Goal: Transaction & Acquisition: Download file/media

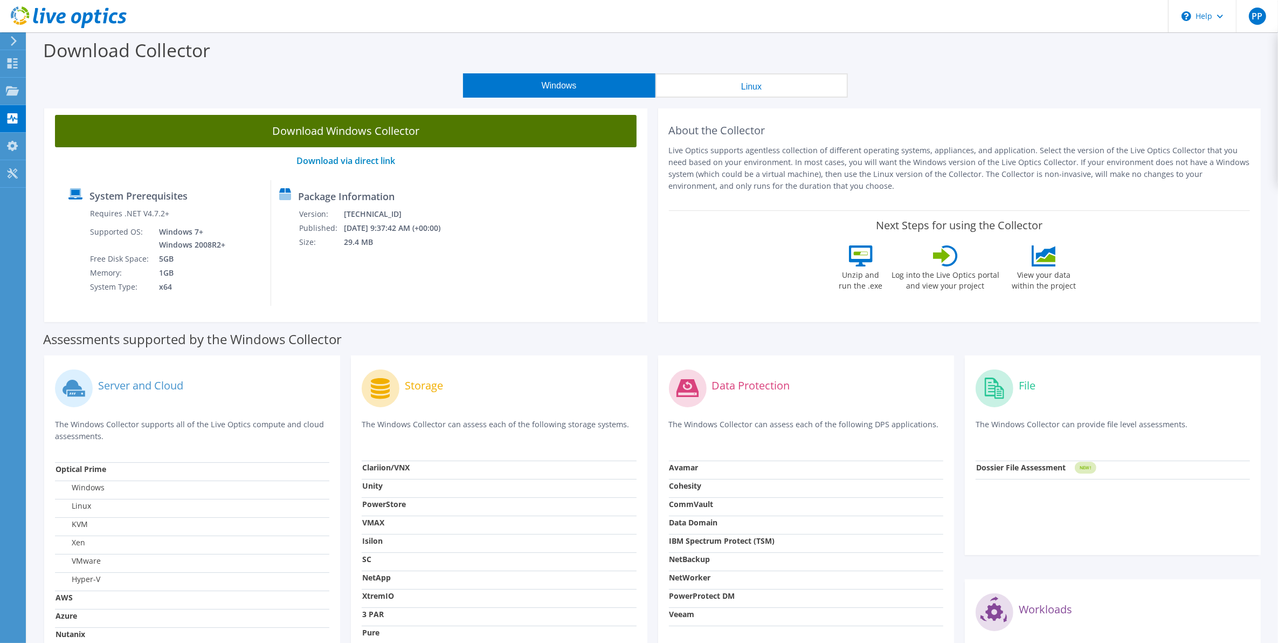
click at [428, 128] on link "Download Windows Collector" at bounding box center [346, 131] width 582 height 32
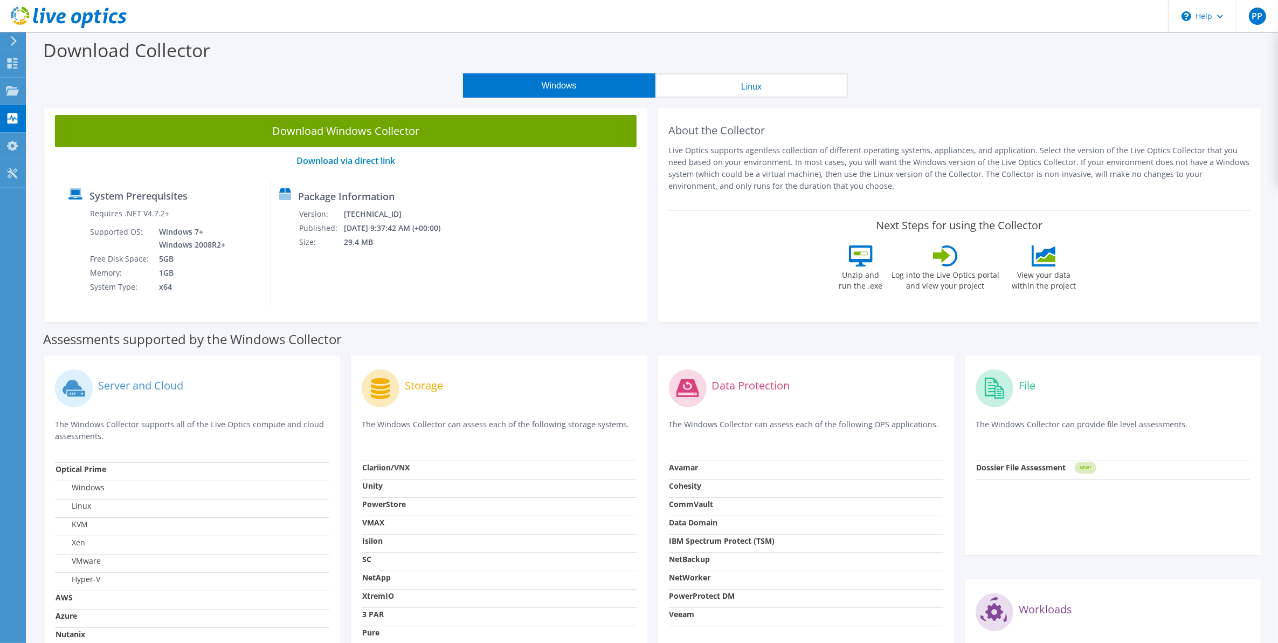
click at [893, 63] on div "Download Collector" at bounding box center [652, 52] width 1241 height 41
